Goal: Task Accomplishment & Management: Complete application form

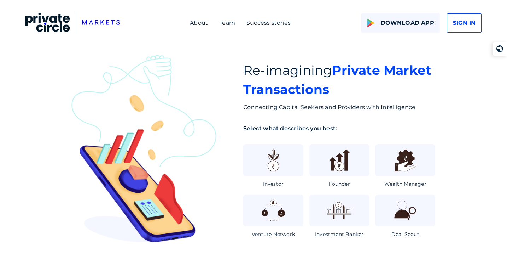
click at [475, 19] on div "SIGN IN" at bounding box center [464, 22] width 35 height 19
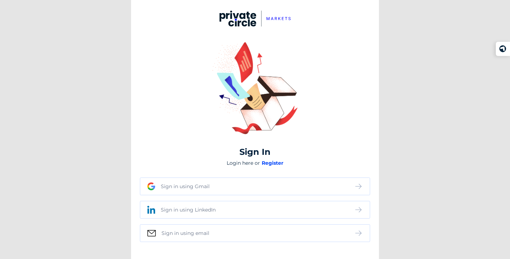
click at [228, 232] on div "Sign in using email" at bounding box center [250, 233] width 207 height 7
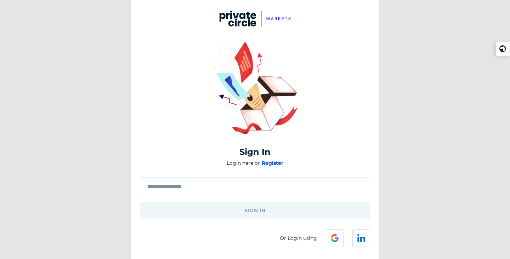
click at [244, 182] on div at bounding box center [255, 186] width 230 height 18
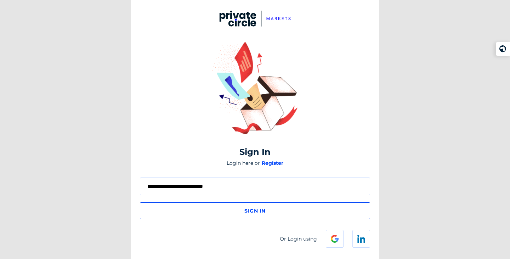
type input "**********"
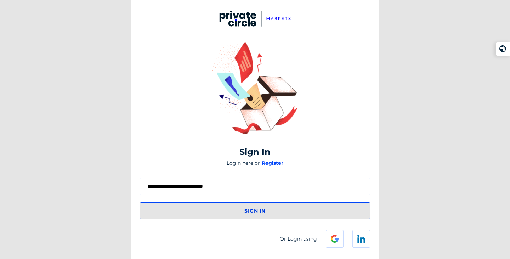
click at [254, 210] on span "sign in" at bounding box center [254, 210] width 21 height 13
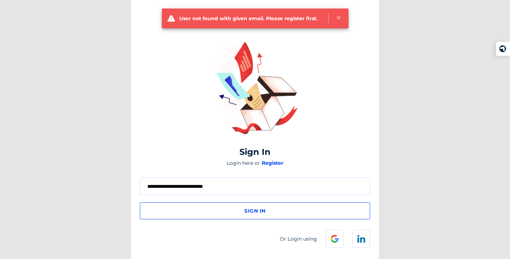
click at [273, 162] on span "Register" at bounding box center [272, 163] width 22 height 6
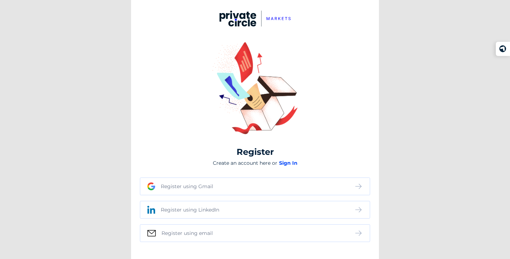
click at [229, 230] on div "Register using email" at bounding box center [250, 233] width 207 height 7
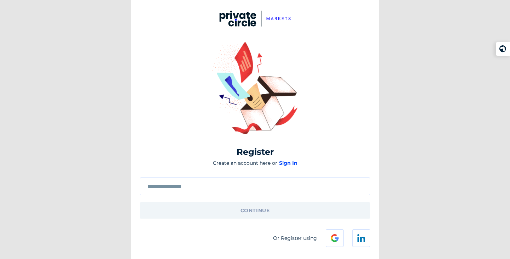
click at [230, 185] on input "text" at bounding box center [254, 187] width 215 height 6
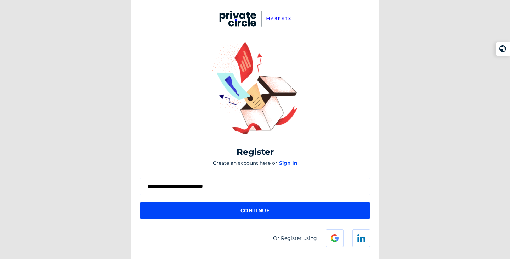
type input "**********"
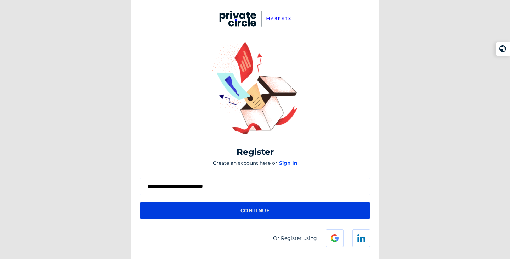
click at [241, 211] on span "Continue" at bounding box center [254, 210] width 29 height 13
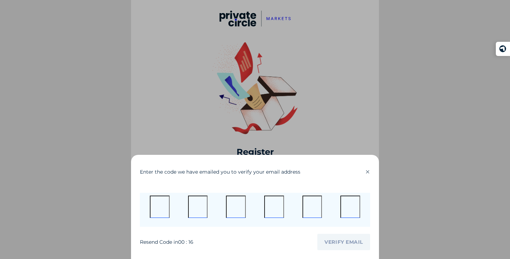
type input "*"
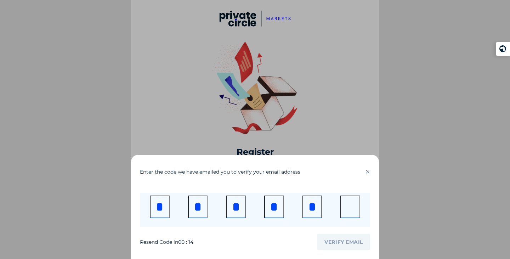
type input "*"
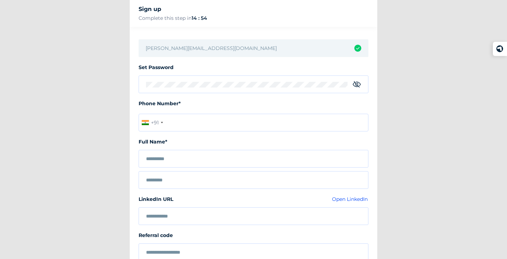
click at [284, 87] on div at bounding box center [254, 84] width 230 height 18
click at [211, 123] on input "tel" at bounding box center [254, 123] width 230 height 18
type input "**********"
click at [214, 158] on input "text" at bounding box center [253, 159] width 215 height 6
type input "******"
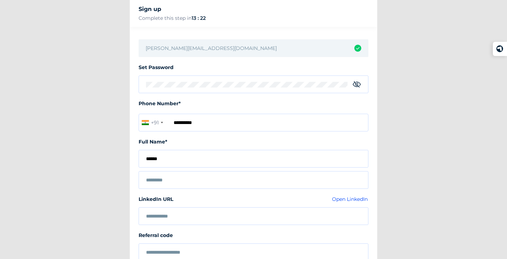
click at [194, 182] on div at bounding box center [254, 180] width 230 height 18
click at [196, 178] on input "text" at bounding box center [253, 180] width 215 height 6
type input "******"
click at [203, 217] on input "text" at bounding box center [253, 216] width 215 height 6
paste input "**********"
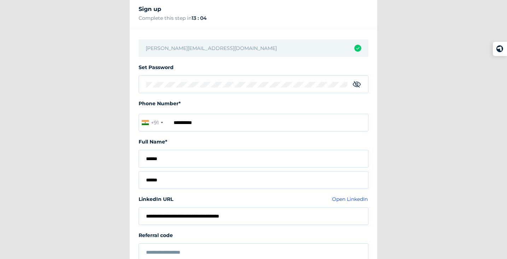
type input "**********"
drag, startPoint x: 507, startPoint y: 154, endPoint x: 509, endPoint y: 190, distance: 36.5
click at [507, 190] on html "**********" at bounding box center [253, 129] width 507 height 259
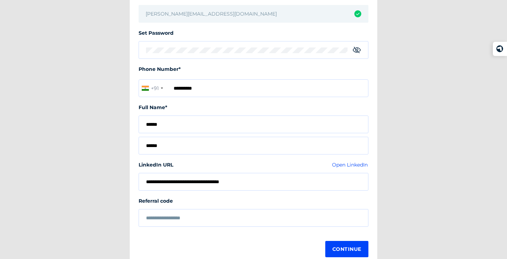
scroll to position [39, 0]
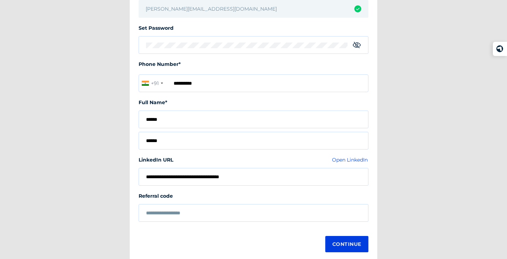
click at [345, 241] on span "Continue" at bounding box center [347, 243] width 29 height 13
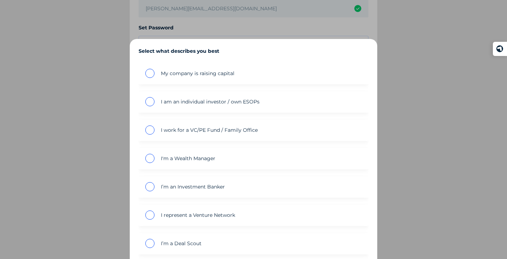
click at [150, 130] on span "inputConfig?.placeholder" at bounding box center [149, 129] width 9 height 9
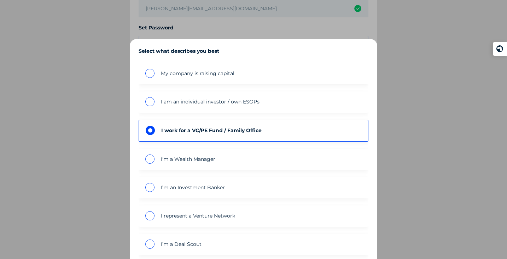
click at [468, 229] on div at bounding box center [253, 129] width 507 height 259
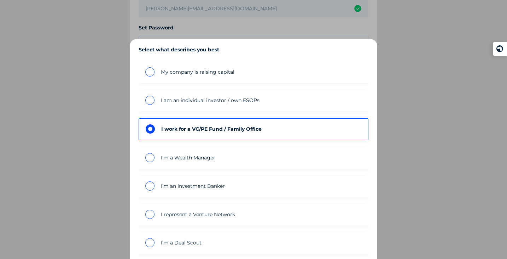
click at [270, 130] on label "I work for a VC/PE Fund / Family Office" at bounding box center [251, 128] width 211 height 9
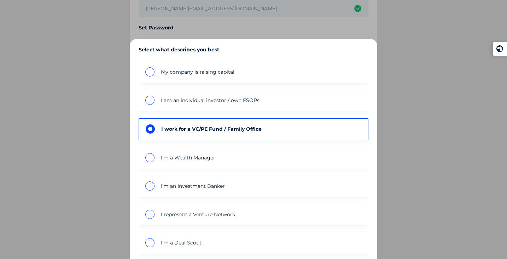
click at [270, 130] on label "I work for a VC/PE Fund / Family Office" at bounding box center [251, 128] width 211 height 9
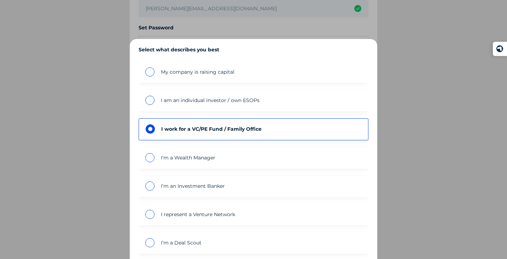
click at [194, 103] on label "I am an individual investor / own ESOPs" at bounding box center [251, 100] width 212 height 9
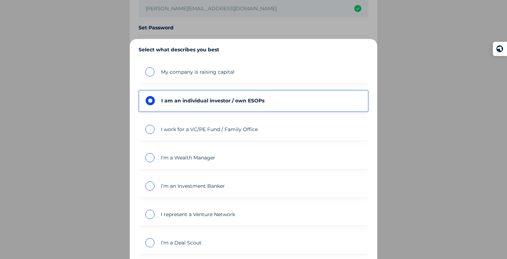
click at [175, 130] on span "I work for a VC/PE Fund / Family Office" at bounding box center [209, 129] width 97 height 6
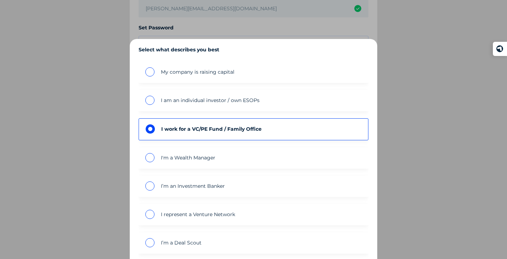
click at [175, 130] on span "I work for a VC/PE Fund / Family Office" at bounding box center [211, 129] width 100 height 6
click at [166, 133] on mat-radio-button "I work for a VC/PE Fund / Family Office" at bounding box center [254, 129] width 230 height 22
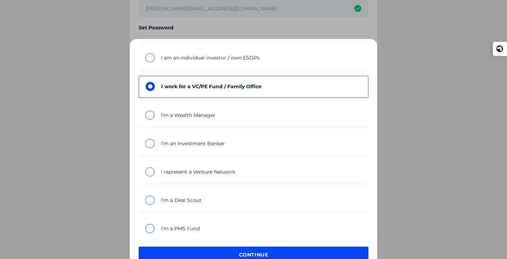
scroll to position [56, 0]
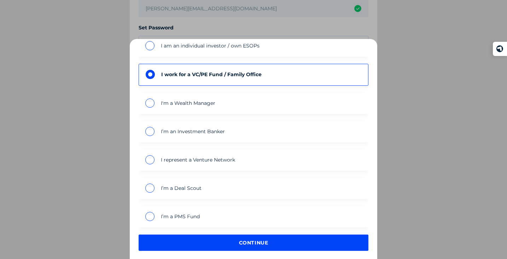
click at [263, 245] on span "continue" at bounding box center [253, 242] width 29 height 13
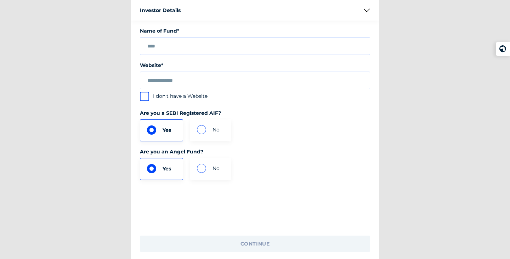
click at [206, 44] on input "text" at bounding box center [254, 47] width 215 height 6
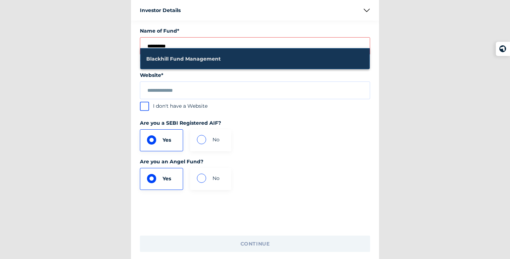
click at [193, 57] on span "Blackhill Fund Management" at bounding box center [254, 58] width 217 height 17
type input "**********"
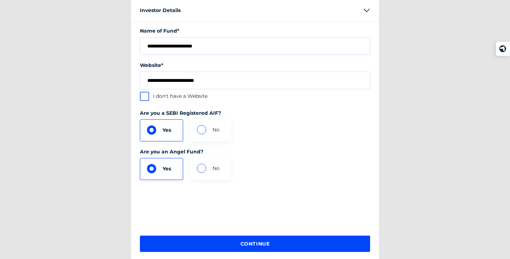
click at [201, 163] on span "inputConfig?.placeholder" at bounding box center [201, 167] width 9 height 9
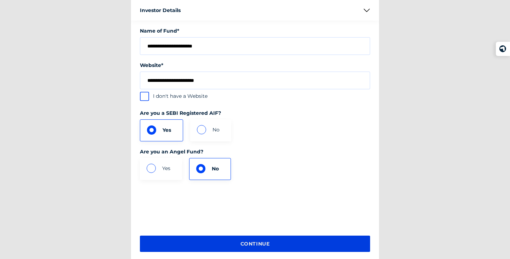
click at [257, 242] on span "continue" at bounding box center [254, 243] width 29 height 13
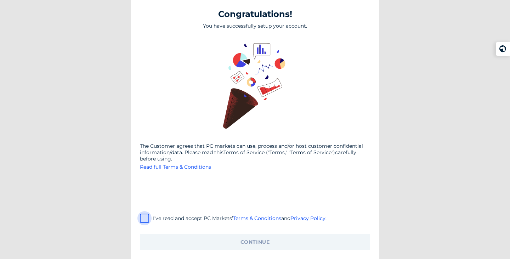
click at [145, 219] on span at bounding box center [145, 218] width 6 height 6
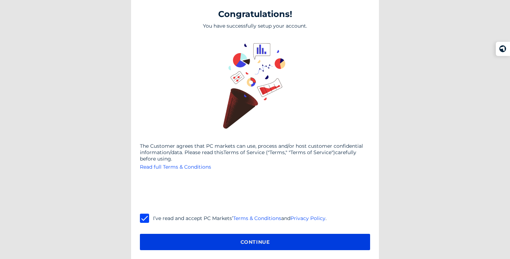
click at [245, 239] on span "Continue" at bounding box center [254, 241] width 29 height 13
click at [250, 240] on span "Continue" at bounding box center [254, 241] width 29 height 13
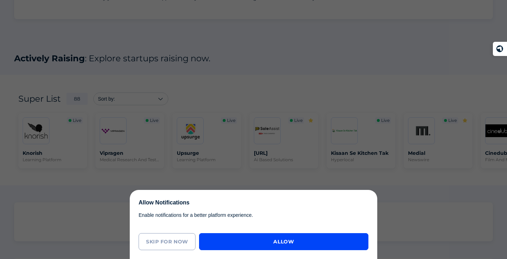
click at [408, 218] on div at bounding box center [253, 129] width 507 height 259
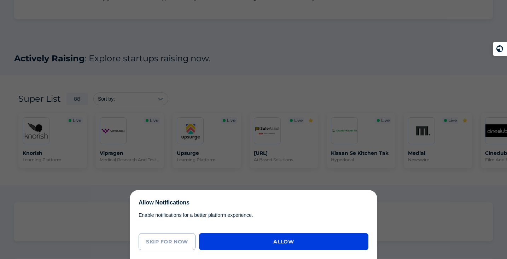
click at [288, 243] on span "Allow" at bounding box center [284, 241] width 21 height 13
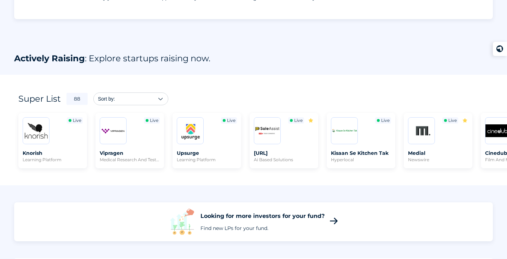
scroll to position [113, 0]
click at [330, 220] on icon at bounding box center [334, 221] width 10 height 10
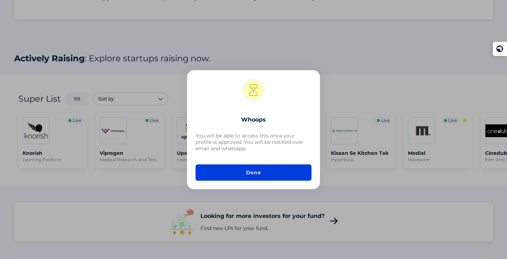
click at [250, 166] on span "Done" at bounding box center [253, 172] width 15 height 13
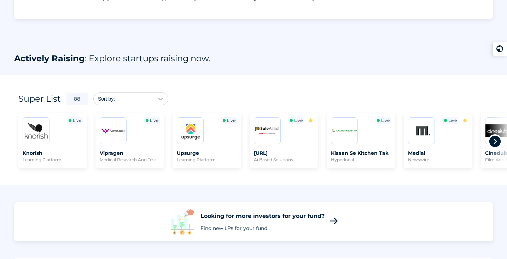
click at [495, 139] on icon at bounding box center [495, 141] width 14 height 14
